Goal: Information Seeking & Learning: Learn about a topic

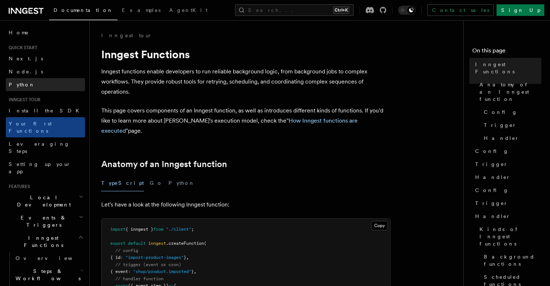
click at [29, 79] on link "Python" at bounding box center [45, 84] width 79 height 13
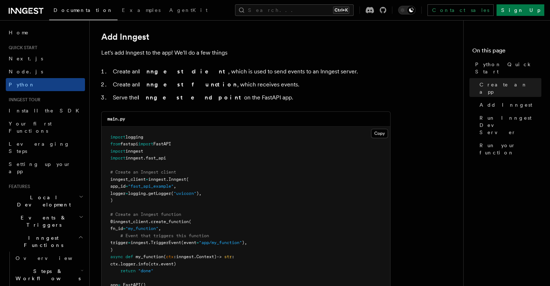
scroll to position [427, 0]
drag, startPoint x: 155, startPoint y: 177, endPoint x: 192, endPoint y: 180, distance: 37.3
click at [189, 180] on span "inngest_client = inngest . Inngest (" at bounding box center [149, 179] width 78 height 5
copy span "inngest . Inngest"
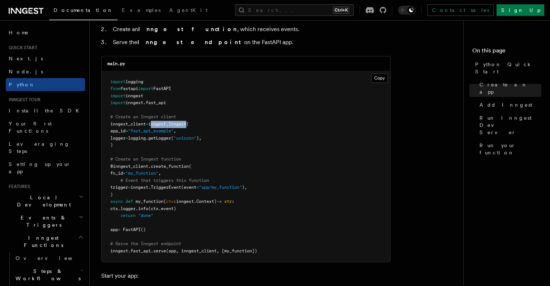
scroll to position [483, 0]
click at [286, 10] on button "Search... Ctrl+K" at bounding box center [294, 10] width 119 height 12
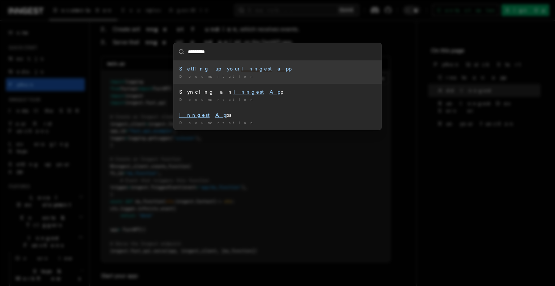
type input "**********"
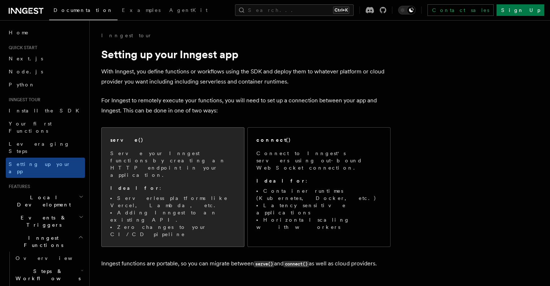
click at [215, 209] on li "Adding Inngest to an existing API." at bounding box center [172, 216] width 125 height 14
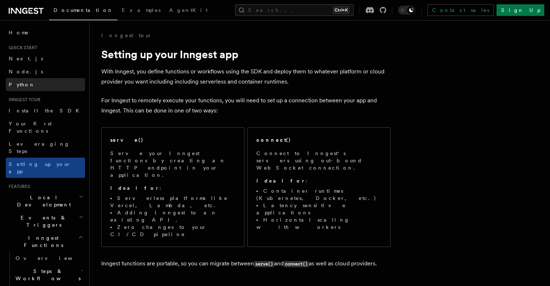
click at [20, 85] on span "Python" at bounding box center [22, 85] width 26 height 6
